Goal: Find specific page/section: Find specific page/section

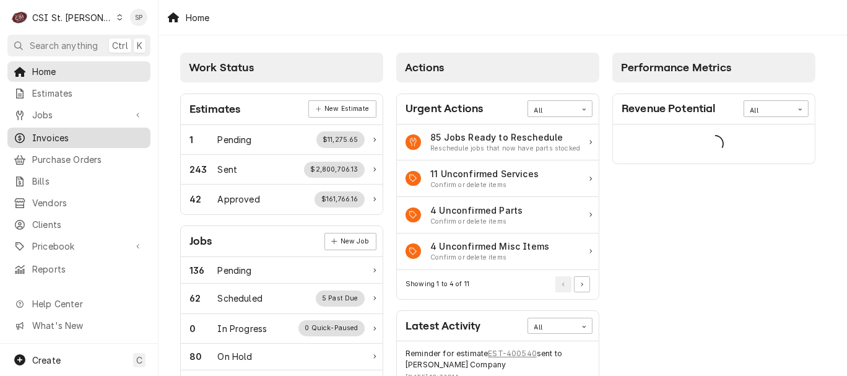
click at [46, 131] on span "Invoices" at bounding box center [88, 137] width 112 height 13
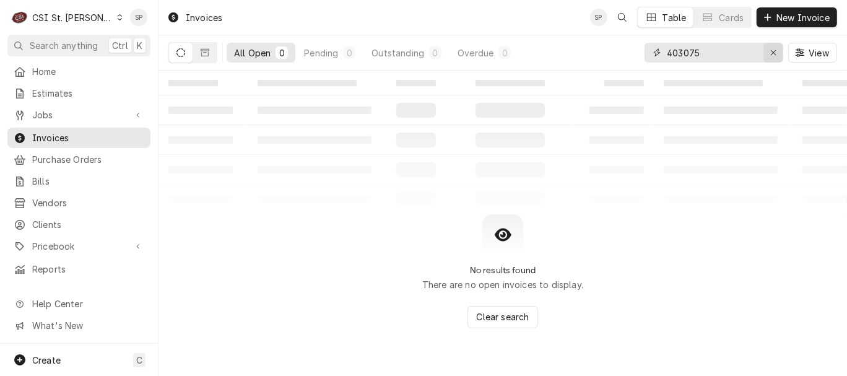
click at [774, 55] on icon "Erase input" at bounding box center [773, 52] width 7 height 9
type input "301060"
click at [259, 55] on div "All Open" at bounding box center [252, 52] width 37 height 13
click at [206, 56] on icon "Dynamic Content Wrapper" at bounding box center [205, 52] width 9 height 7
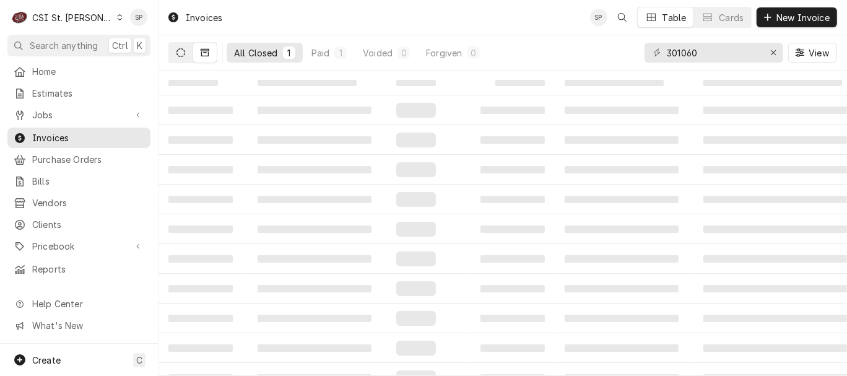
click at [181, 52] on icon "Dynamic Content Wrapper" at bounding box center [180, 52] width 9 height 9
